Goal: Transaction & Acquisition: Purchase product/service

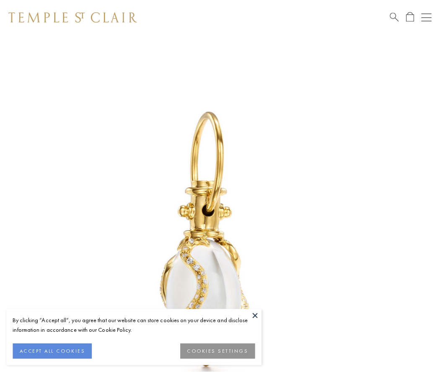
scroll to position [10, 0]
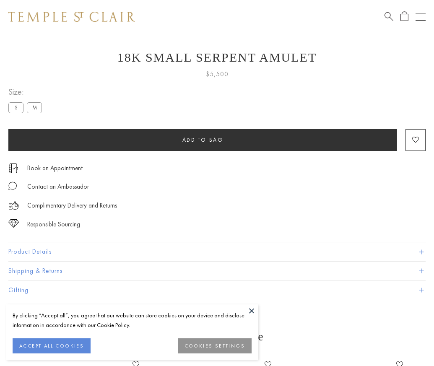
click at [202, 140] on span "Add to bag" at bounding box center [202, 139] width 41 height 7
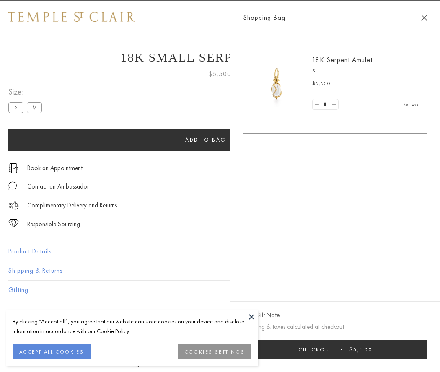
click at [365, 349] on button "Checkout $5,500" at bounding box center [335, 350] width 184 height 20
